Goal: Find specific page/section: Find specific page/section

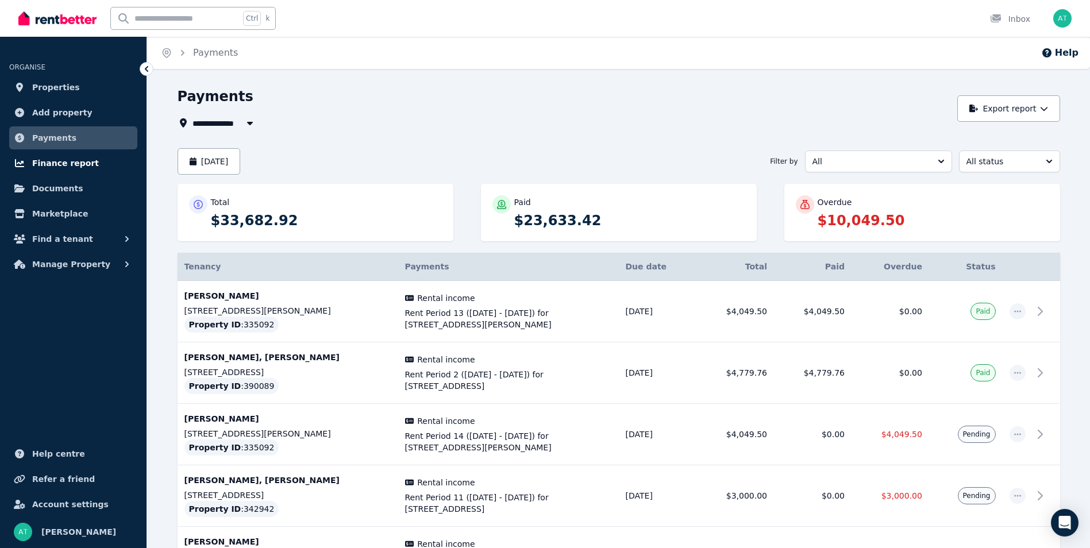
click at [61, 165] on span "Finance report" at bounding box center [65, 163] width 67 height 14
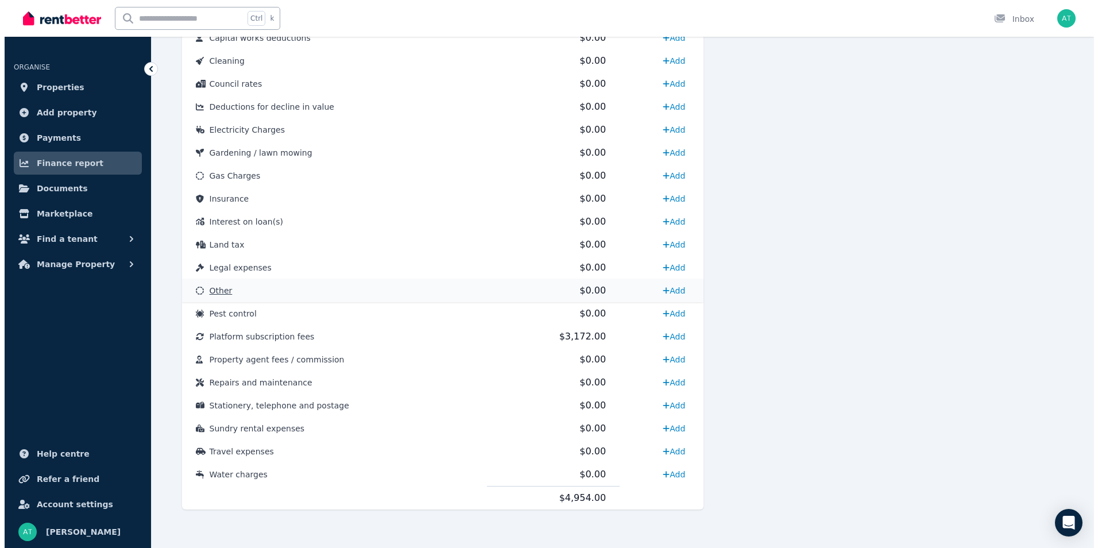
scroll to position [527, 0]
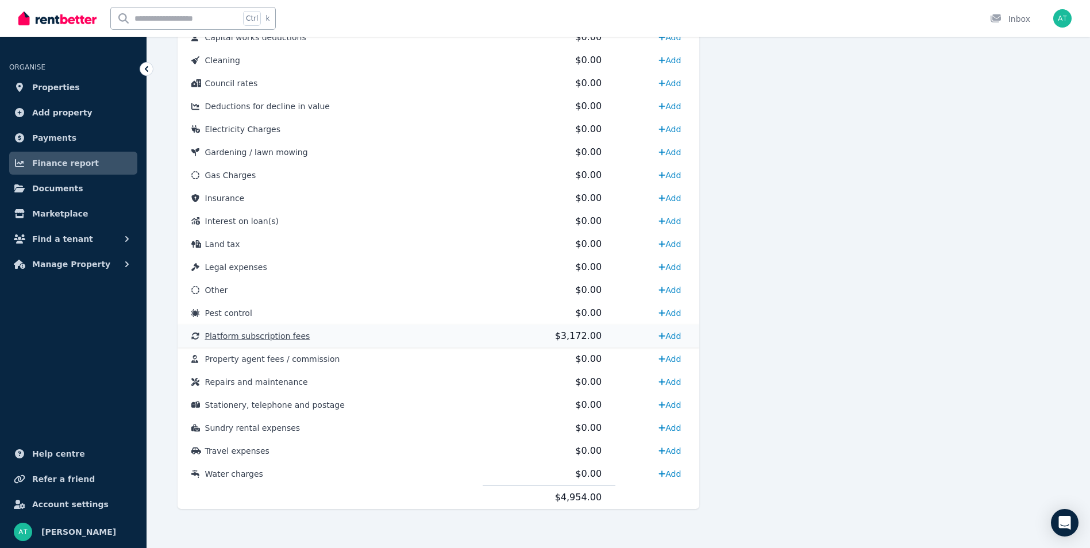
click at [288, 334] on span "Platform subscription fees" at bounding box center [257, 335] width 105 height 9
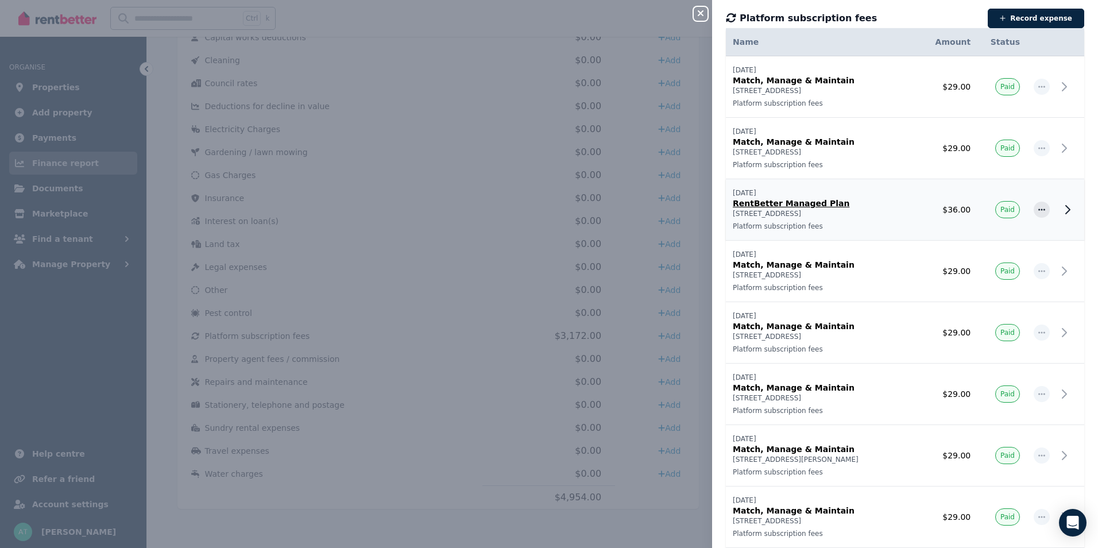
scroll to position [0, 0]
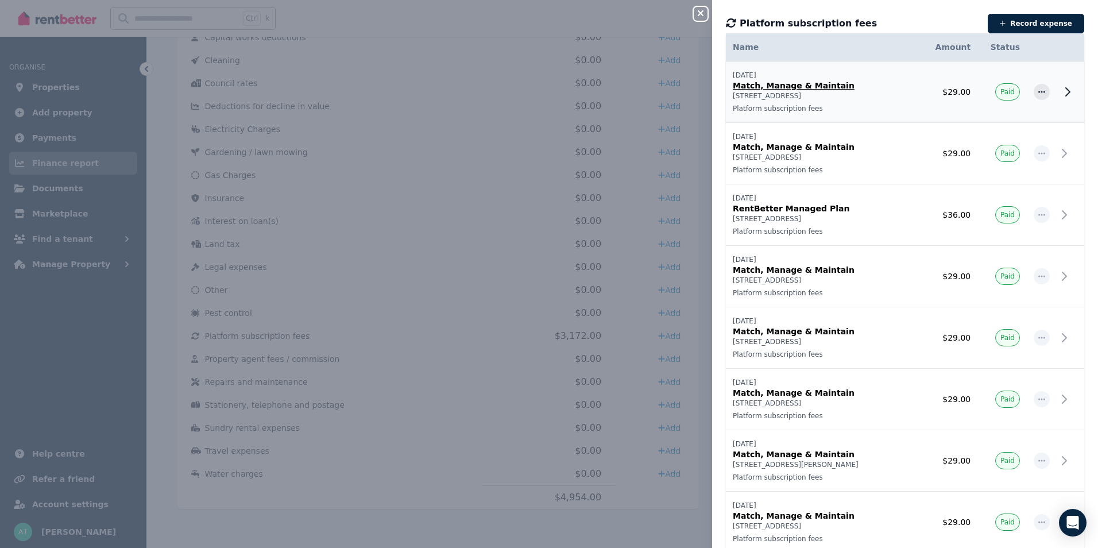
click at [922, 92] on td "$29.00" at bounding box center [950, 91] width 56 height 61
